Goal: Task Accomplishment & Management: Manage account settings

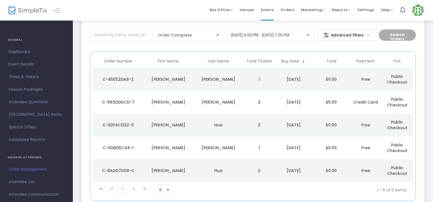
scroll to position [31, 0]
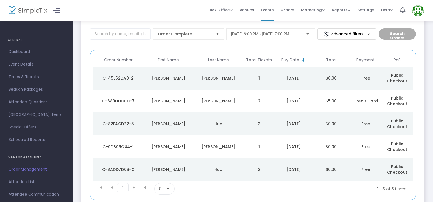
click at [216, 78] on div "[PERSON_NAME]" at bounding box center [218, 78] width 47 height 6
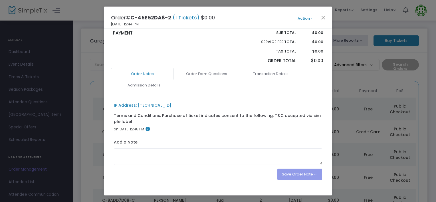
scroll to position [0, 0]
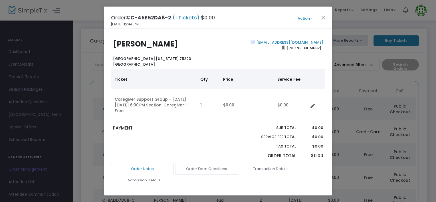
click at [206, 168] on link "Order Form Questions" at bounding box center [206, 169] width 63 height 12
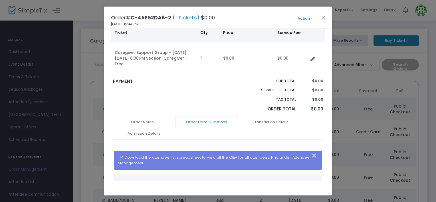
scroll to position [43, 0]
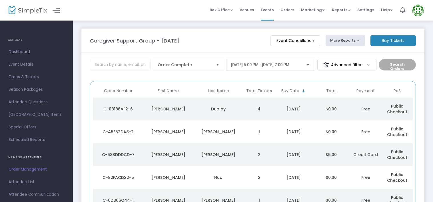
click at [224, 109] on div "Duplay" at bounding box center [218, 109] width 47 height 6
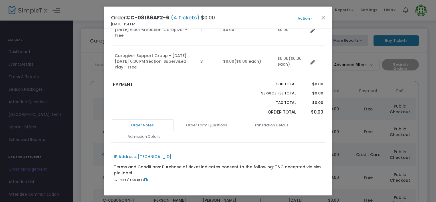
scroll to position [150, 0]
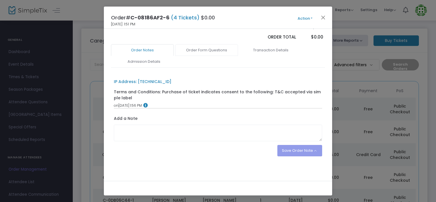
click at [214, 52] on link "Order Form Questions" at bounding box center [206, 50] width 63 height 12
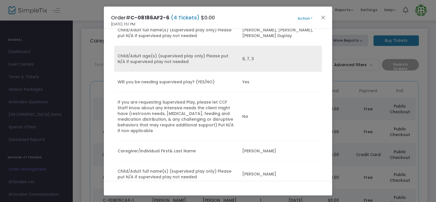
scroll to position [278, 0]
